Goal: Check status: Check status

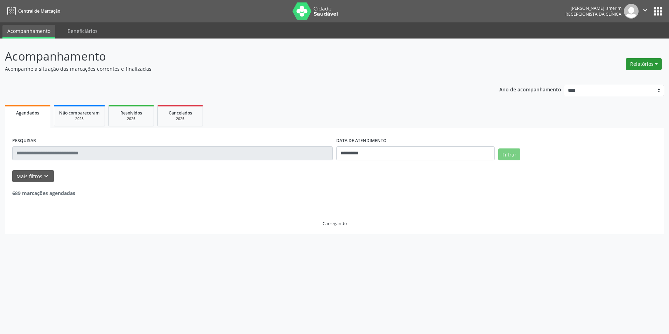
click at [636, 63] on button "Relatórios" at bounding box center [644, 64] width 36 height 12
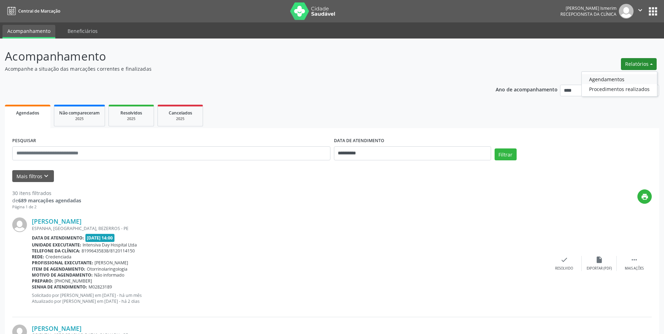
click at [616, 79] on link "Agendamentos" at bounding box center [619, 79] width 75 height 10
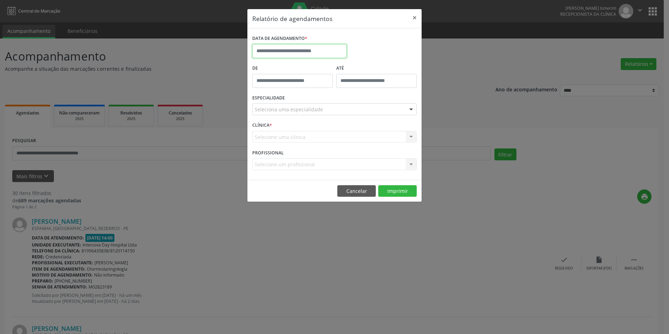
click at [318, 48] on input "text" at bounding box center [299, 51] width 95 height 14
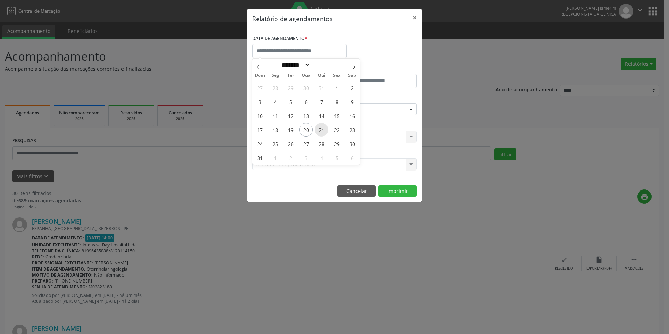
click at [322, 131] on span "21" at bounding box center [322, 130] width 14 height 14
type input "**********"
click at [322, 131] on span "21" at bounding box center [322, 130] width 14 height 14
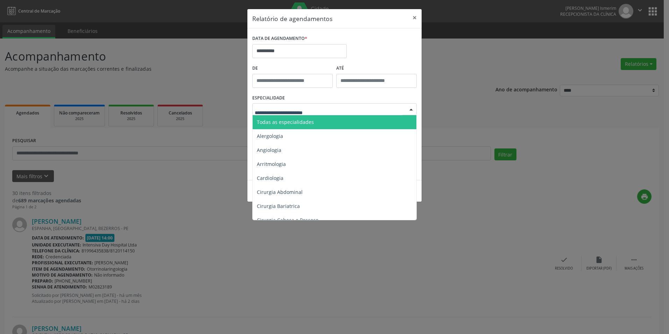
click at [338, 104] on div at bounding box center [334, 109] width 165 height 12
click at [338, 127] on span "Todas as especialidades" at bounding box center [335, 122] width 165 height 14
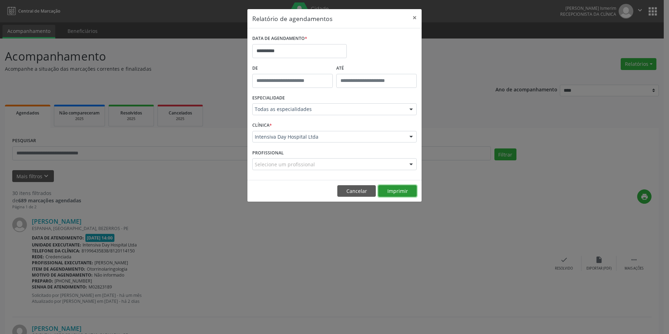
click at [409, 192] on button "Imprimir" at bounding box center [397, 191] width 39 height 12
